Goal: Information Seeking & Learning: Learn about a topic

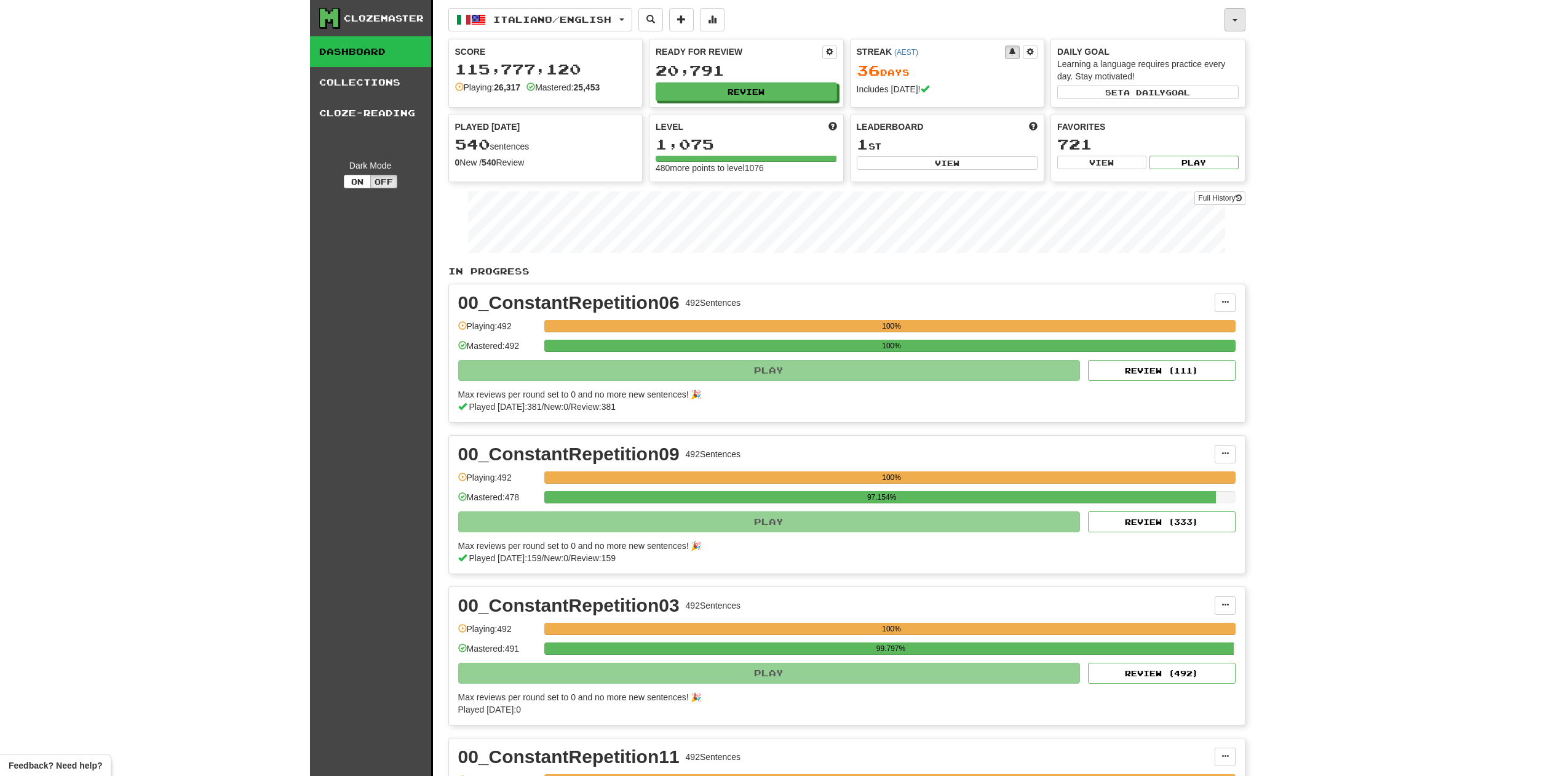
click at [1233, 18] on button "button" at bounding box center [1235, 19] width 21 height 23
click at [1194, 101] on link "Notifications 3" at bounding box center [1169, 100] width 152 height 17
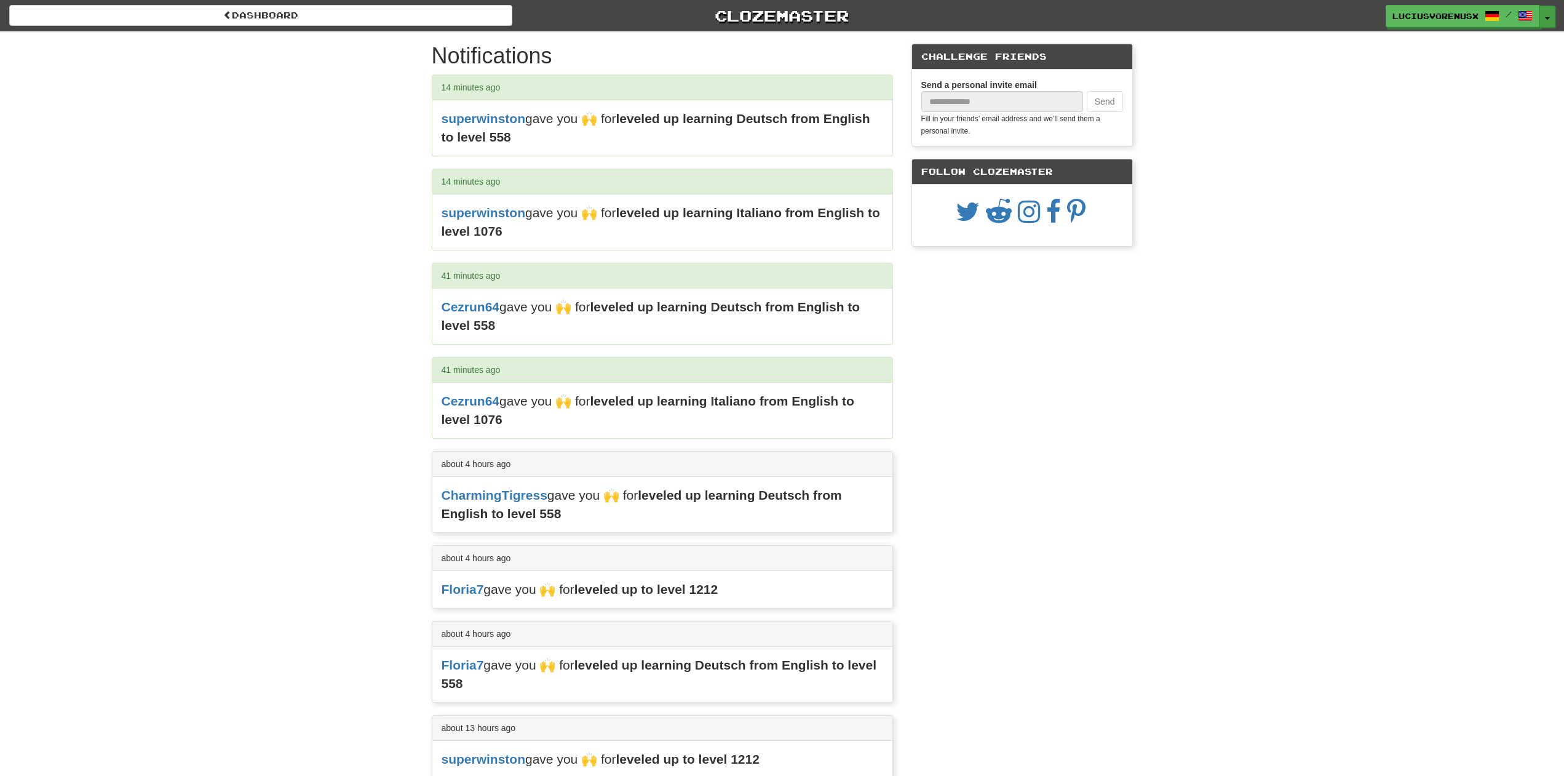
click at [1554, 19] on button "Toggle Dropdown" at bounding box center [1547, 17] width 16 height 22
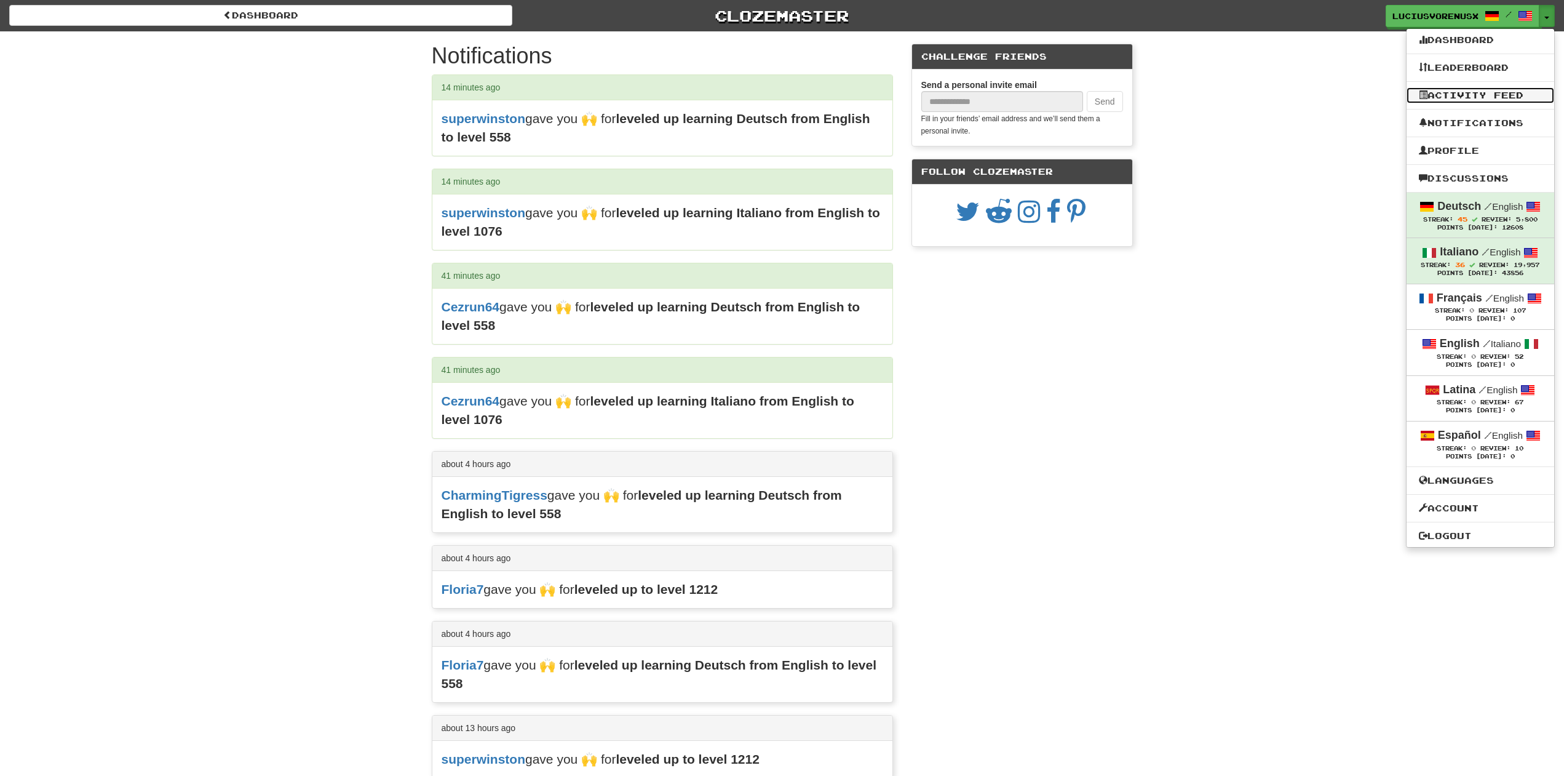
click at [1476, 97] on link "Activity Feed" at bounding box center [1481, 95] width 148 height 16
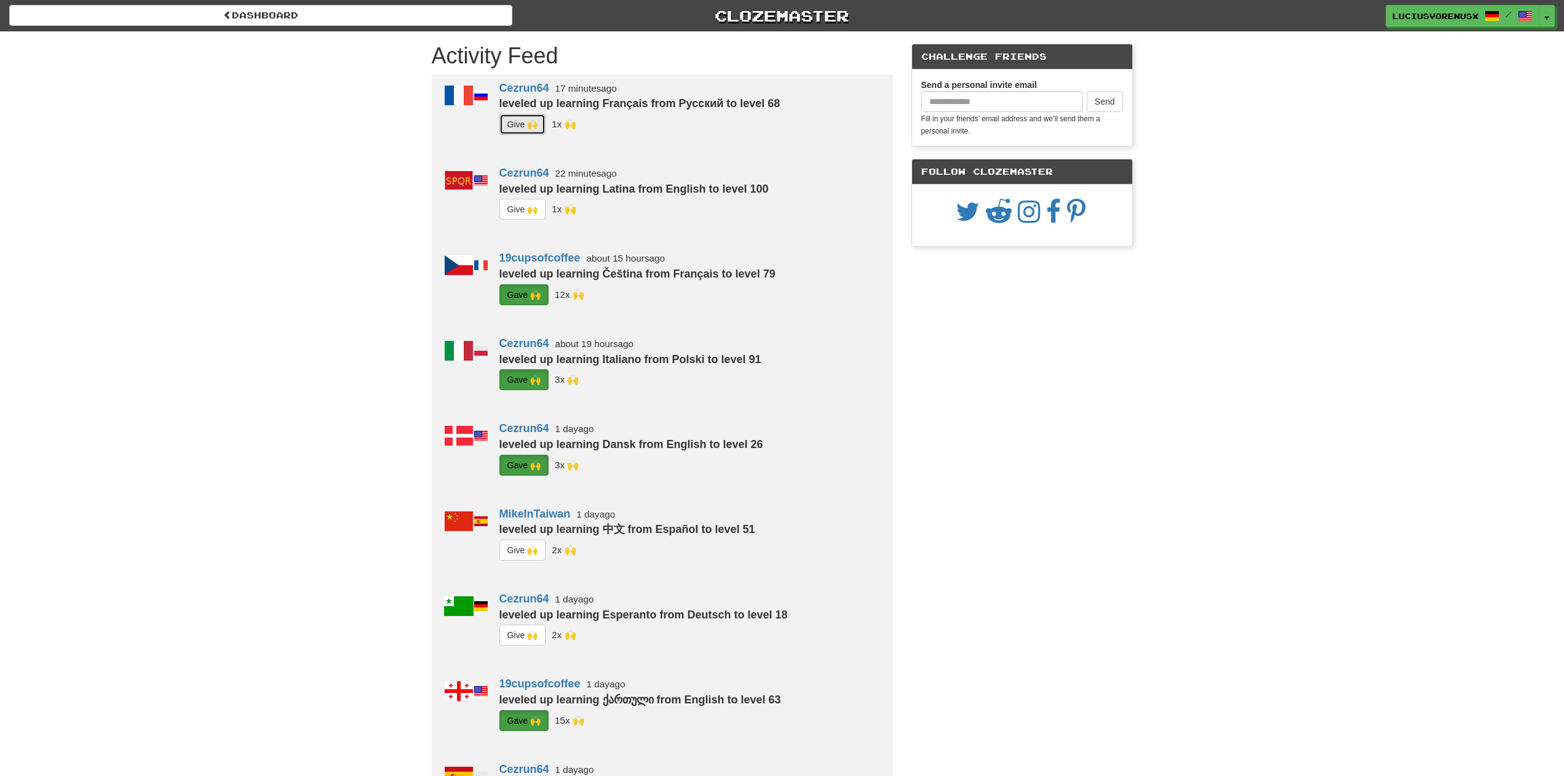
click at [518, 126] on button "G i ve 🙌" at bounding box center [522, 124] width 47 height 21
click at [530, 210] on button "G i ve 🙌" at bounding box center [522, 209] width 47 height 21
click at [1549, 20] on button "Toggle Dropdown" at bounding box center [1547, 17] width 16 height 22
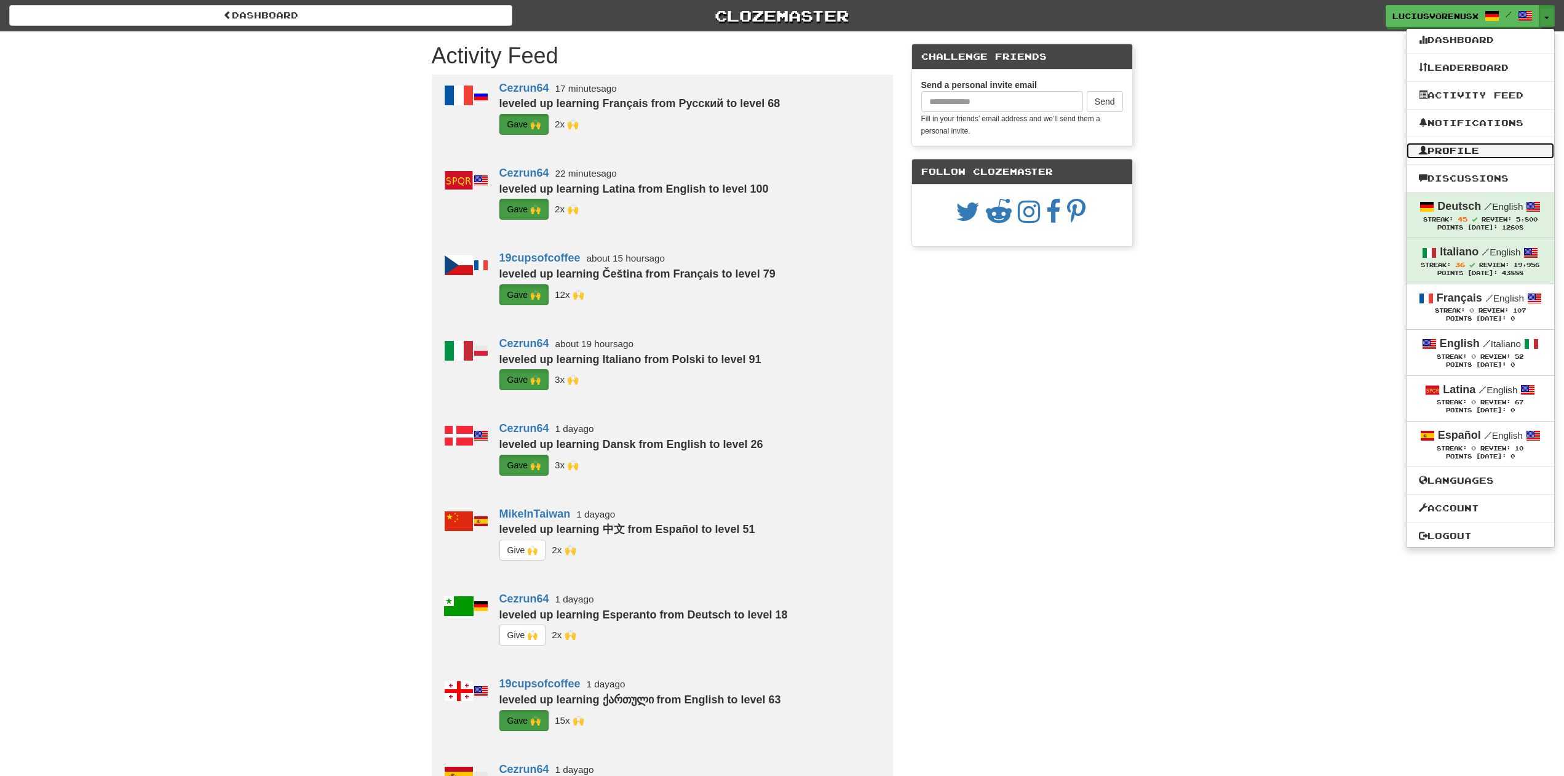
click at [1458, 151] on link "Profile" at bounding box center [1481, 151] width 148 height 16
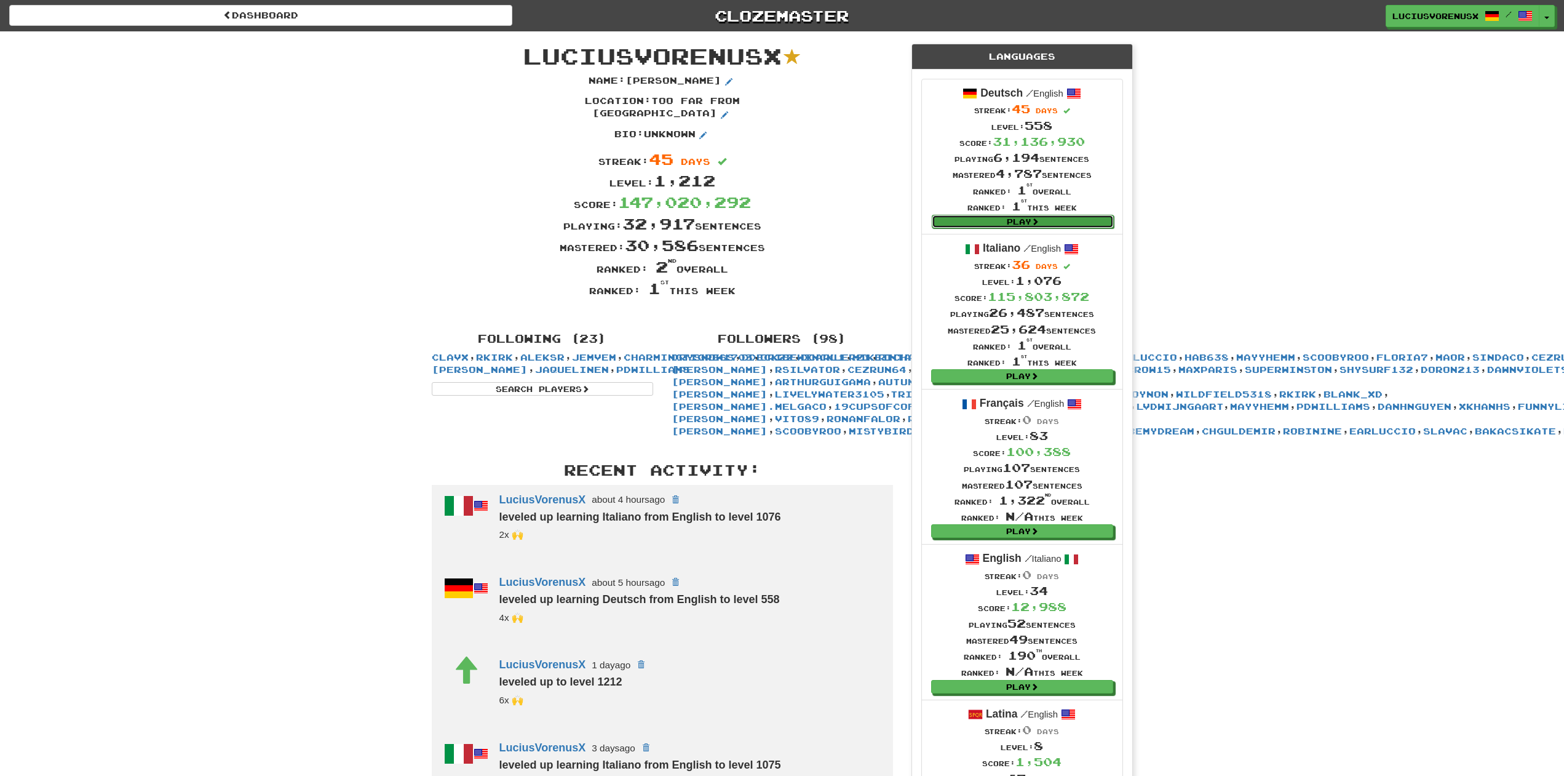
click at [1022, 220] on link "Play" at bounding box center [1023, 222] width 182 height 14
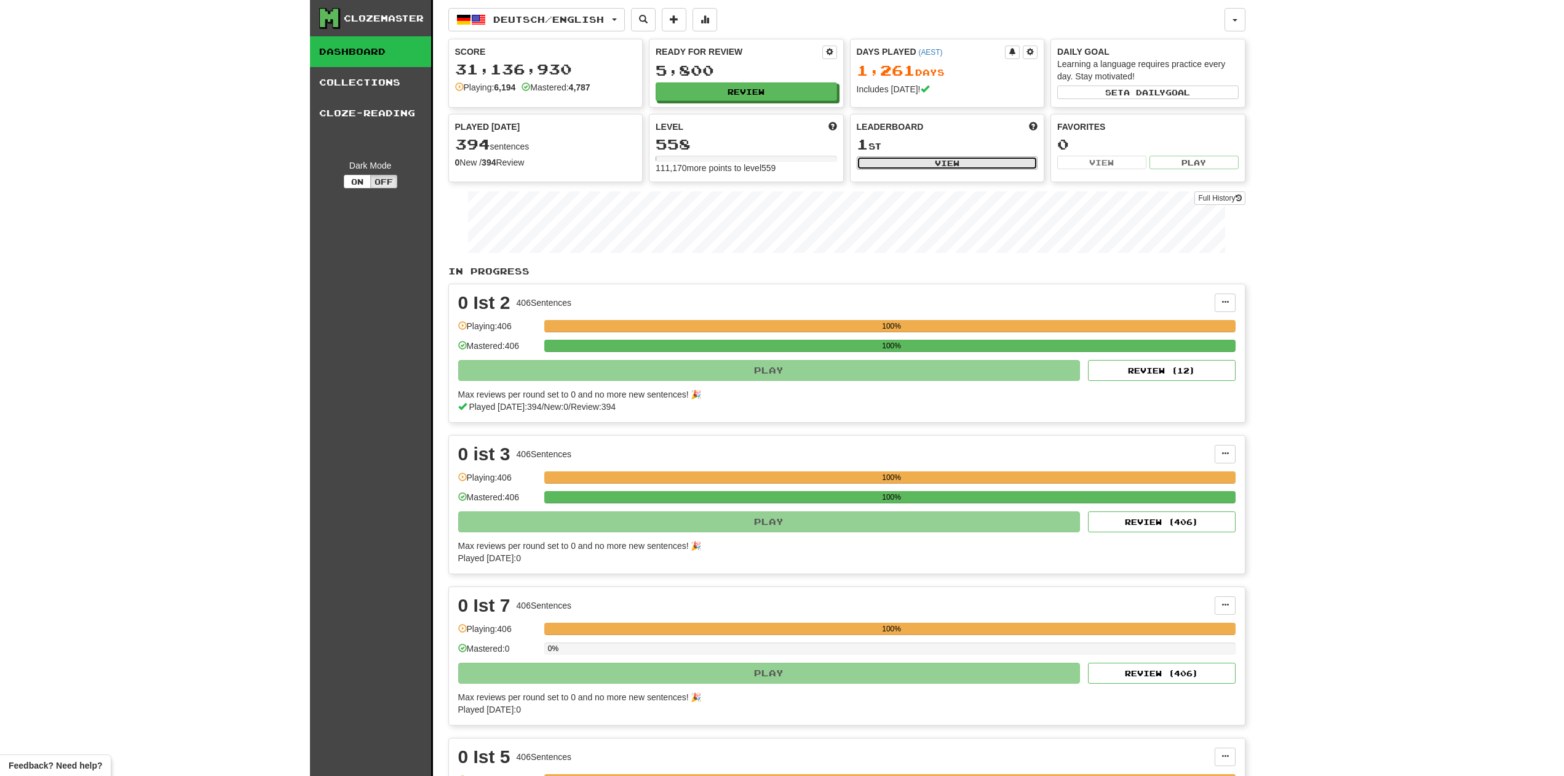
click at [950, 162] on button "View" at bounding box center [947, 163] width 181 height 14
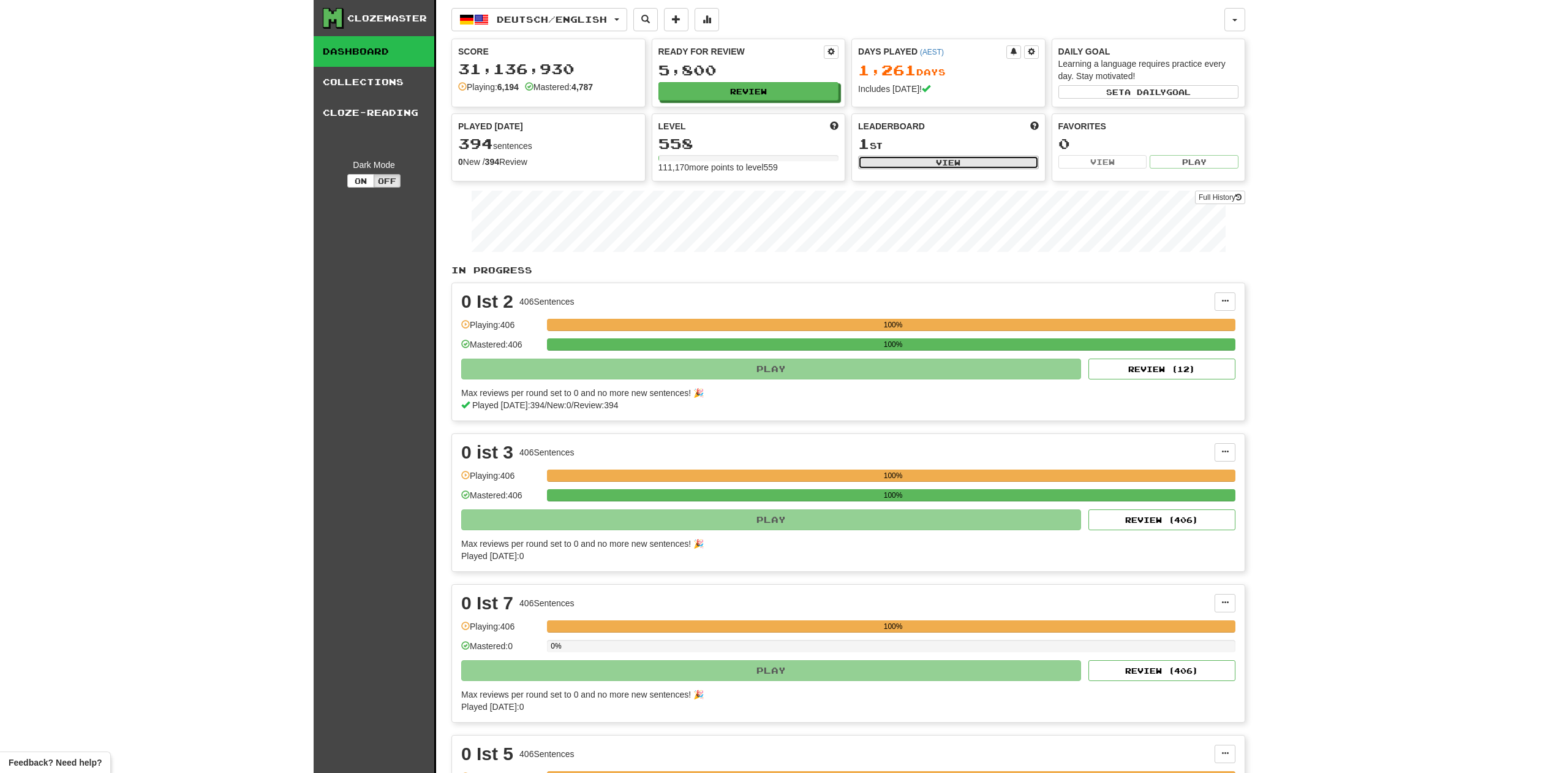
select select "**********"
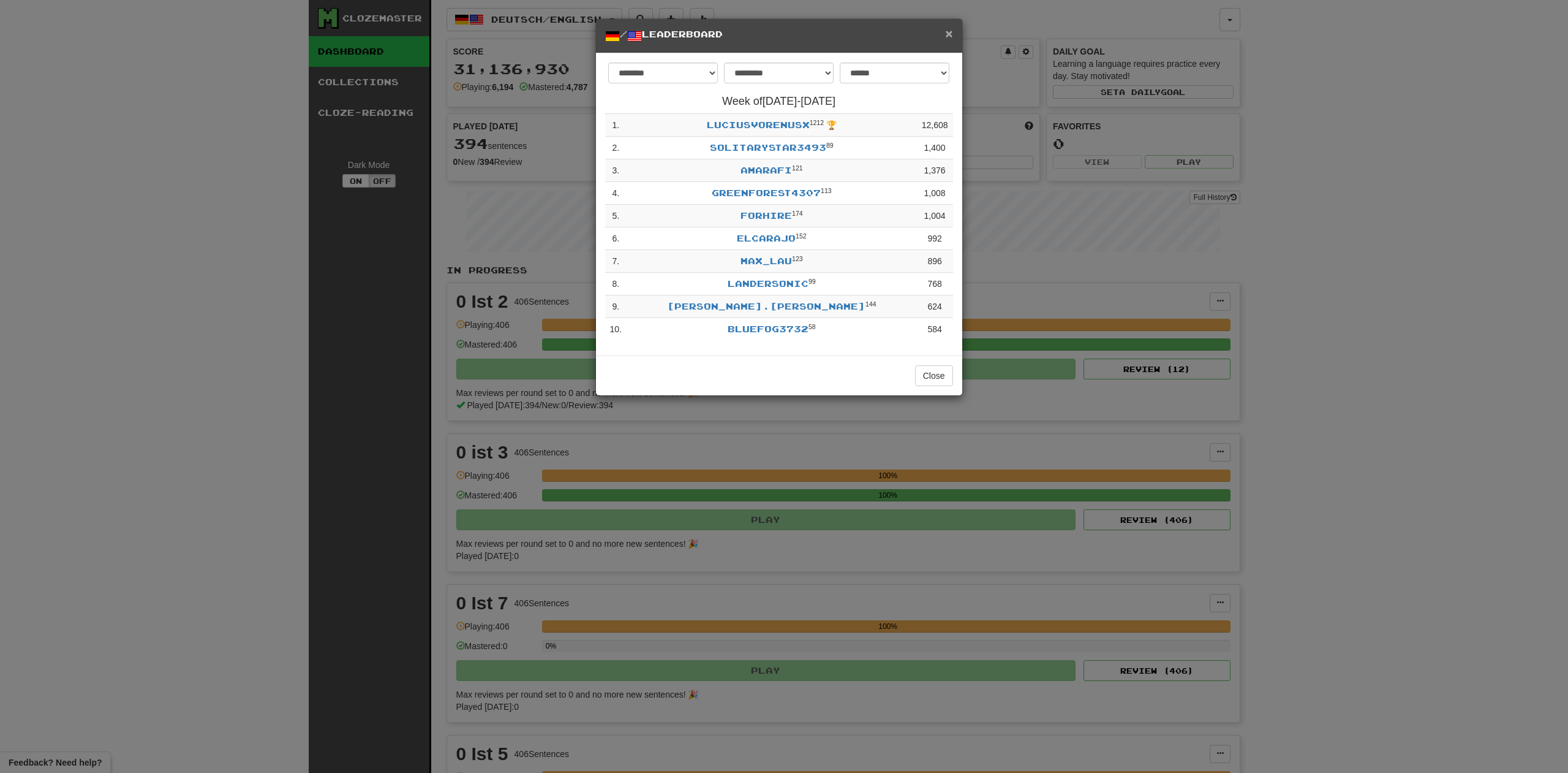
click at [946, 36] on span "×" at bounding box center [948, 33] width 7 height 14
